Goal: Task Accomplishment & Management: Manage account settings

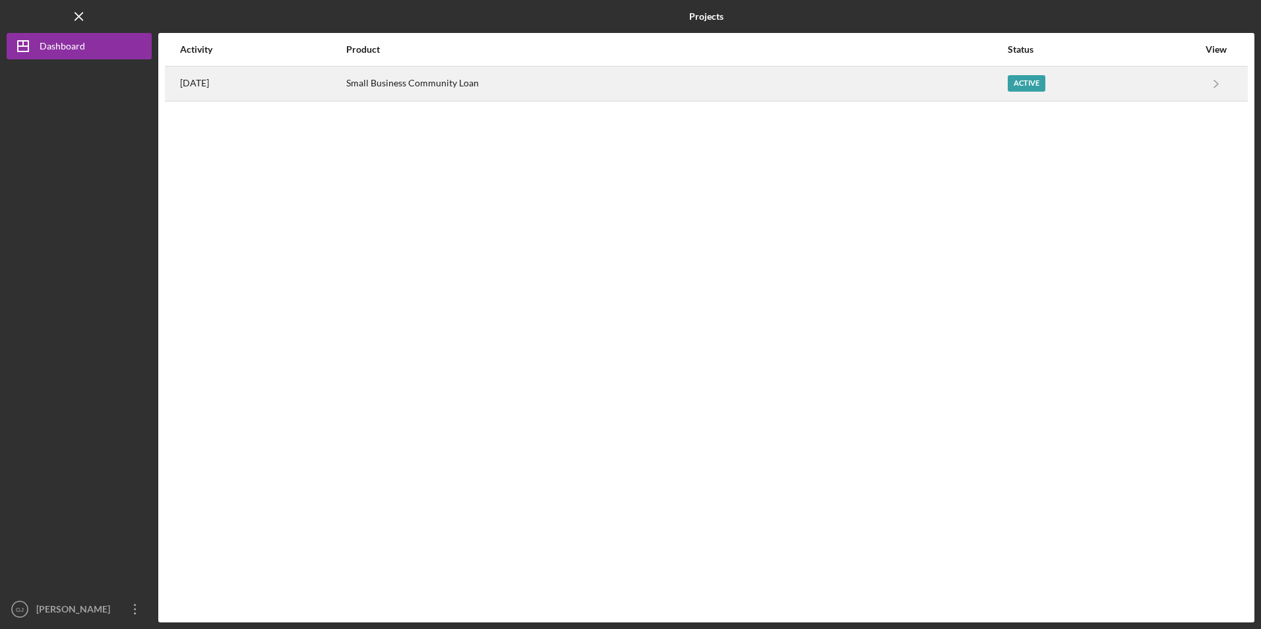
click at [345, 96] on div "[DATE]" at bounding box center [262, 83] width 165 height 33
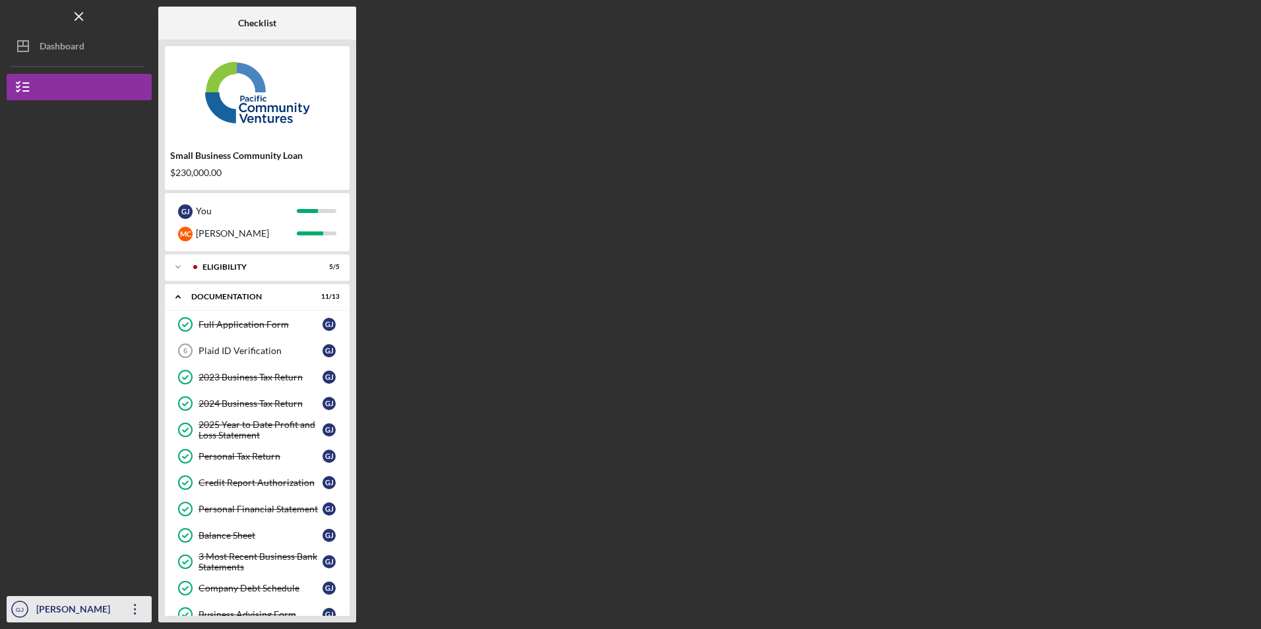
click at [135, 607] on icon "Icon/Overflow" at bounding box center [135, 609] width 33 height 33
click at [85, 288] on div at bounding box center [79, 224] width 145 height 248
